Goal: Transaction & Acquisition: Purchase product/service

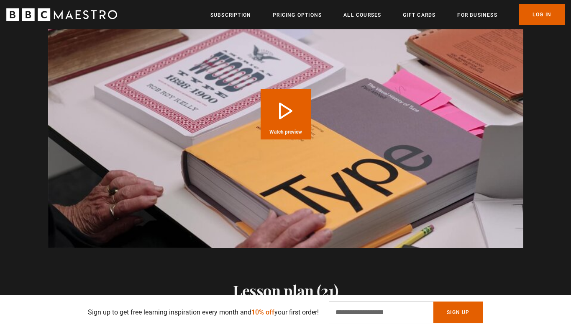
scroll to position [889, 0]
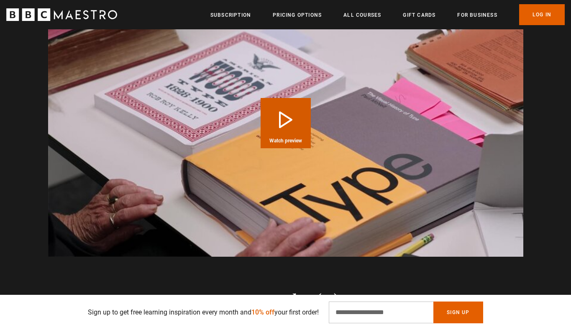
click at [303, 123] on button "Play Course overview for Graphic Design with Paula Scher Watch preview" at bounding box center [286, 123] width 50 height 50
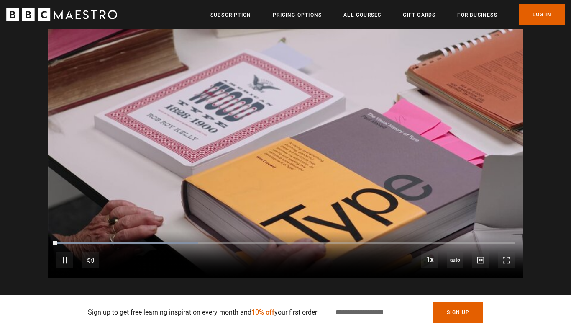
scroll to position [0, 1865]
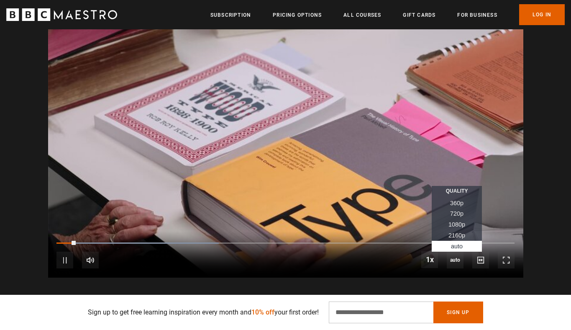
click at [458, 221] on span "1080p" at bounding box center [457, 224] width 17 height 7
click at [457, 232] on span "2160p" at bounding box center [457, 235] width 17 height 7
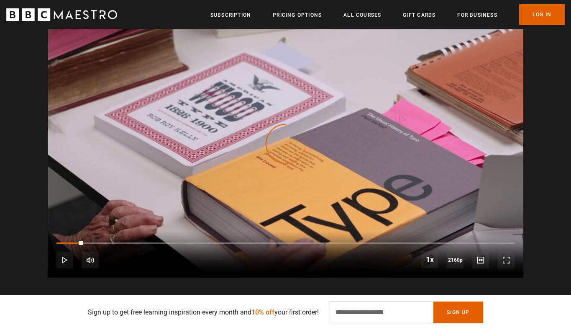
drag, startPoint x: 82, startPoint y: 232, endPoint x: 47, endPoint y: 231, distance: 35.2
click at [47, 231] on div "Video Player is loading. Play Course overview for Graphic Design with Paula Sch…" at bounding box center [285, 143] width 539 height 267
drag, startPoint x: 82, startPoint y: 230, endPoint x: 41, endPoint y: 230, distance: 40.6
click at [41, 230] on div "Video Player is loading. Play Course overview for Graphic Design with Paula Sch…" at bounding box center [285, 143] width 539 height 267
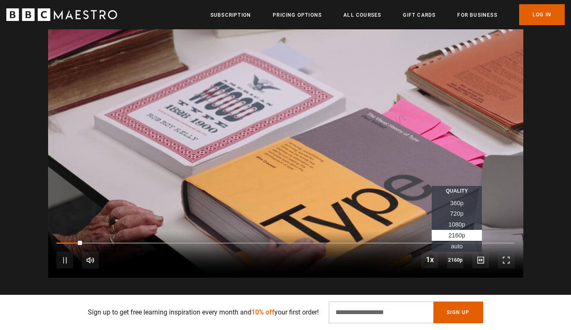
click at [454, 221] on span "1080p" at bounding box center [457, 224] width 17 height 7
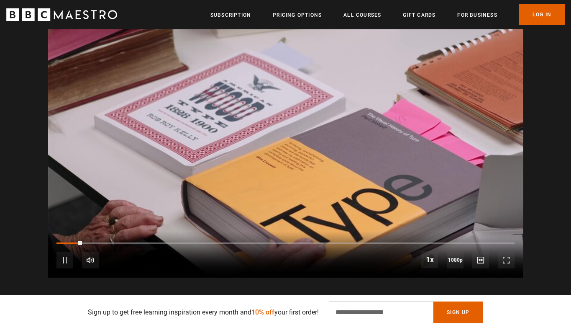
drag, startPoint x: 80, startPoint y: 230, endPoint x: 44, endPoint y: 231, distance: 36.0
click at [45, 231] on div "Video Player is loading. Play Course overview for Graphic Design with Paula Sch…" at bounding box center [285, 143] width 539 height 267
click at [59, 252] on span "Video Player" at bounding box center [65, 260] width 17 height 17
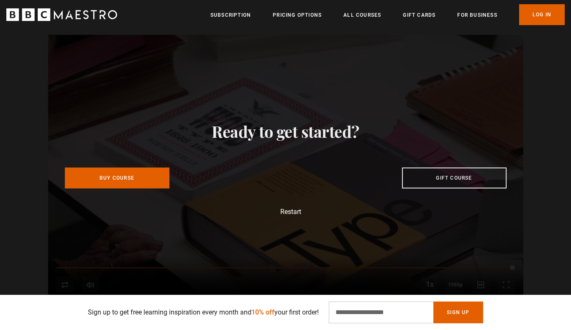
scroll to position [0, 1426]
click at [129, 168] on link "Buy Course" at bounding box center [117, 176] width 105 height 21
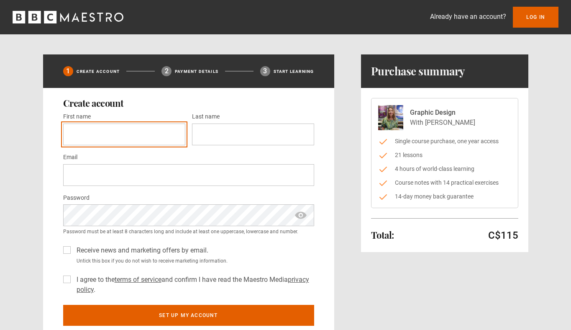
click at [139, 139] on input "First name *" at bounding box center [124, 134] width 122 height 22
type input "*********"
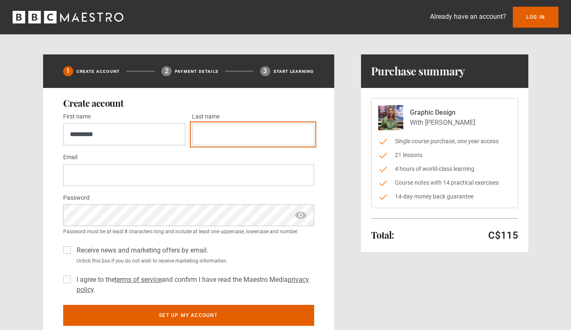
type input "********"
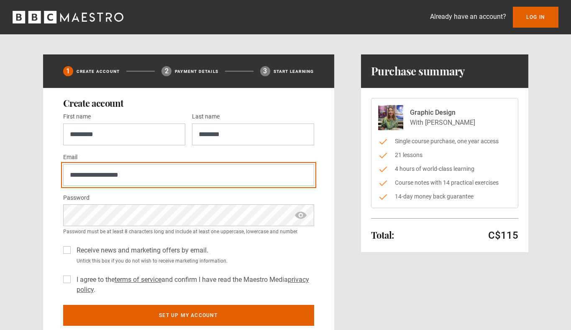
drag, startPoint x: 100, startPoint y: 173, endPoint x: 62, endPoint y: 173, distance: 38.1
click at [62, 173] on div "**********" at bounding box center [188, 212] width 291 height 248
type input "**********"
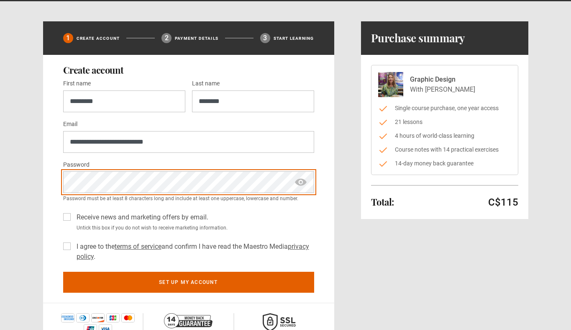
scroll to position [35, 0]
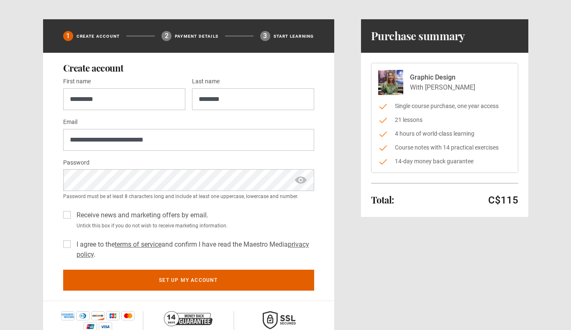
click at [359, 278] on div "**********" at bounding box center [286, 184] width 486 height 331
click at [73, 244] on label "I agree to the terms of service and confirm I have read the Maestro Media priva…" at bounding box center [193, 249] width 241 height 20
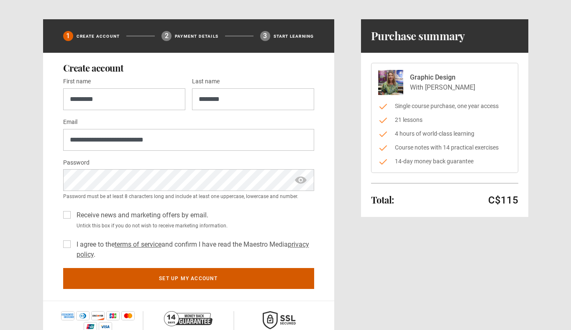
click at [202, 280] on button "Set up my account" at bounding box center [188, 278] width 251 height 21
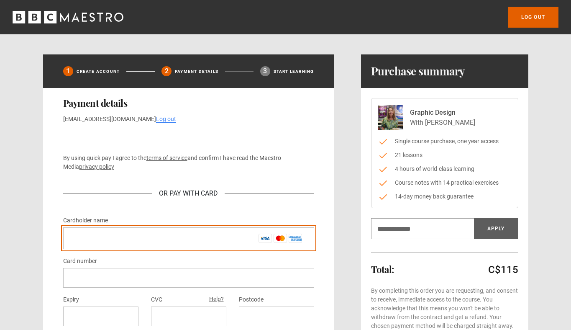
click at [159, 233] on input "Cardholder name *" at bounding box center [188, 238] width 251 height 22
